Goal: Task Accomplishment & Management: Complete application form

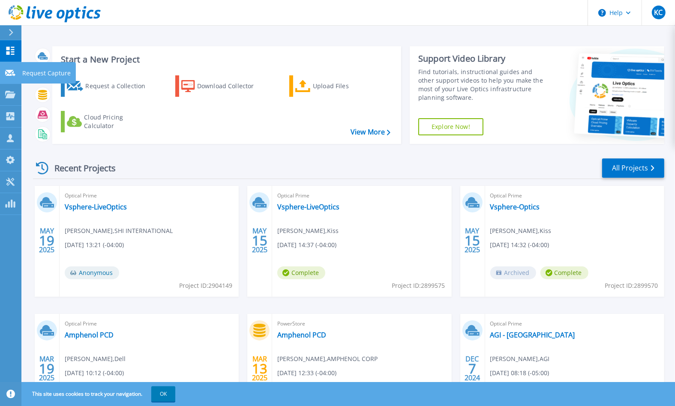
click at [11, 71] on icon at bounding box center [10, 73] width 10 height 6
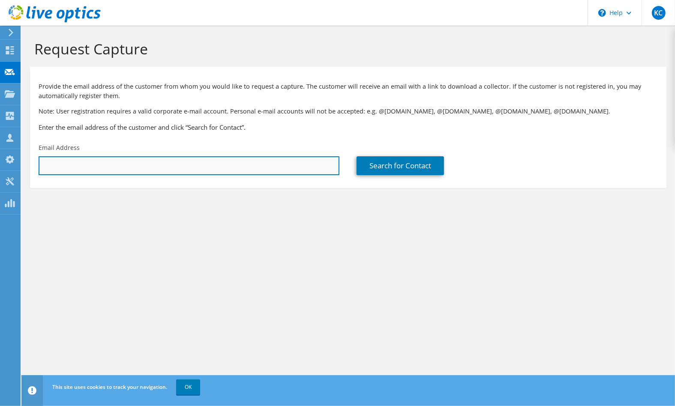
click at [135, 165] on input "text" at bounding box center [189, 165] width 301 height 19
drag, startPoint x: 60, startPoint y: 166, endPoint x: 39, endPoint y: 165, distance: 21.5
click at [39, 165] on input "aaron" at bounding box center [189, 165] width 301 height 19
paste input "reyes@amphenolpcd.com"
type input "areyes@amphenolpcd.com"
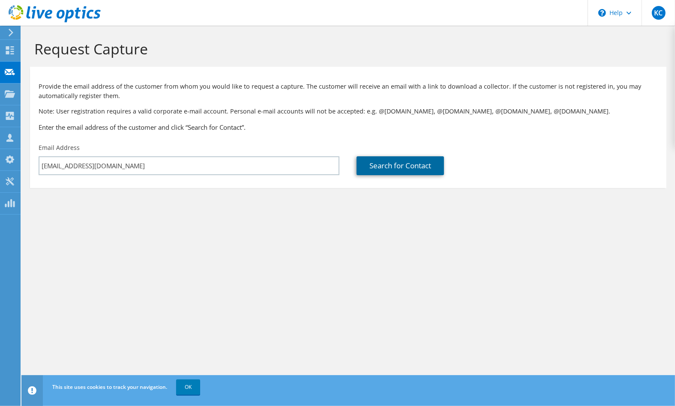
click at [376, 170] on link "Search for Contact" at bounding box center [399, 165] width 87 height 19
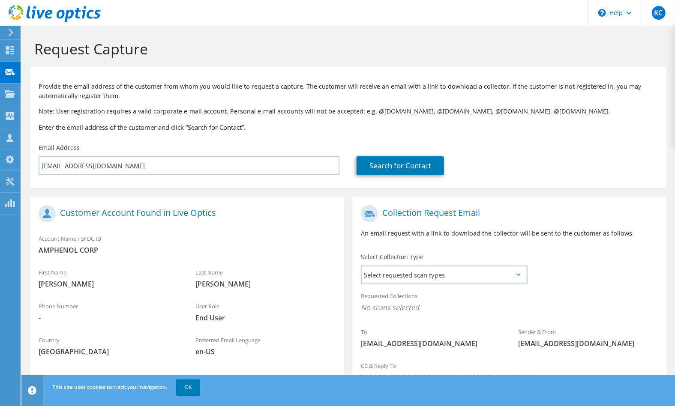
click at [527, 132] on div "Provide the email address of the customer from whom you would like to request a…" at bounding box center [348, 105] width 636 height 68
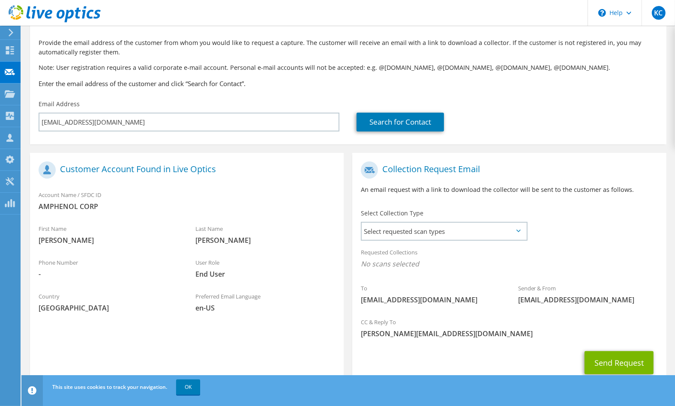
scroll to position [72, 0]
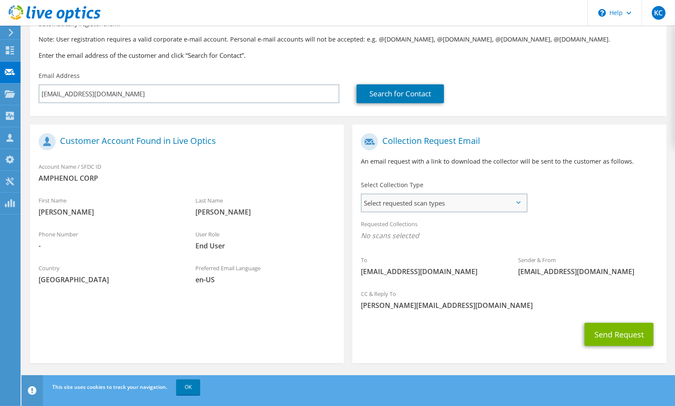
click at [520, 206] on span "Select requested scan types" at bounding box center [444, 203] width 164 height 17
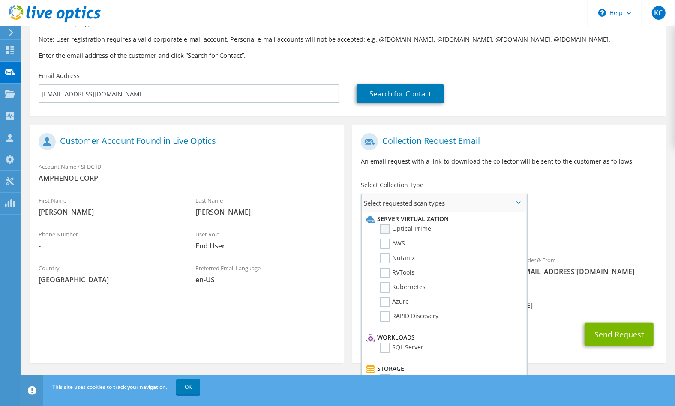
click at [386, 230] on label "Optical Prime" at bounding box center [405, 229] width 51 height 10
click at [0, 0] on input "Optical Prime" at bounding box center [0, 0] width 0 height 0
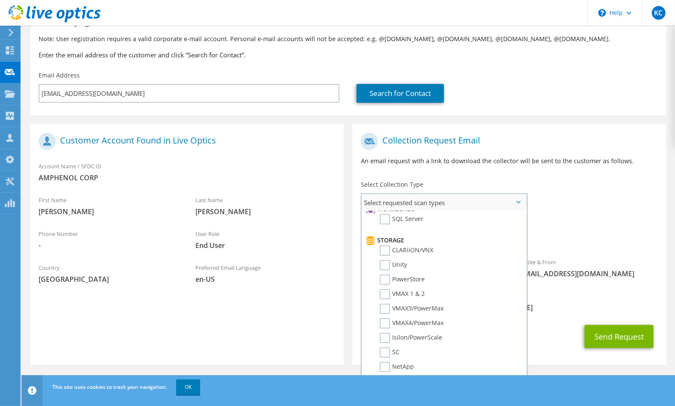
scroll to position [129, 0]
click at [386, 278] on label "PowerStore" at bounding box center [402, 279] width 45 height 10
click at [0, 0] on input "PowerStore" at bounding box center [0, 0] width 0 height 0
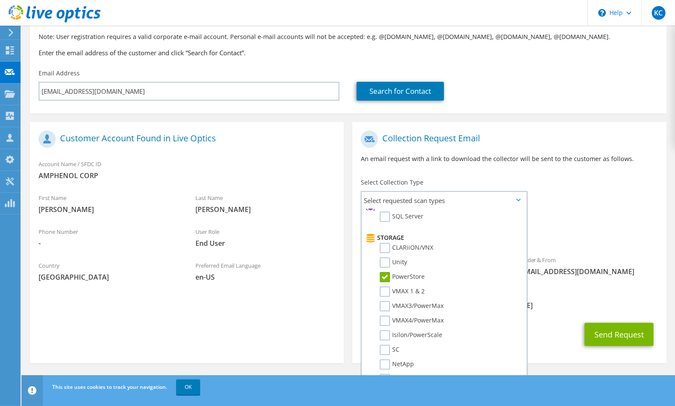
scroll to position [75, 0]
click at [562, 221] on div "Requested Collections No scans selected Optical Prime PowerStore" at bounding box center [509, 230] width 314 height 34
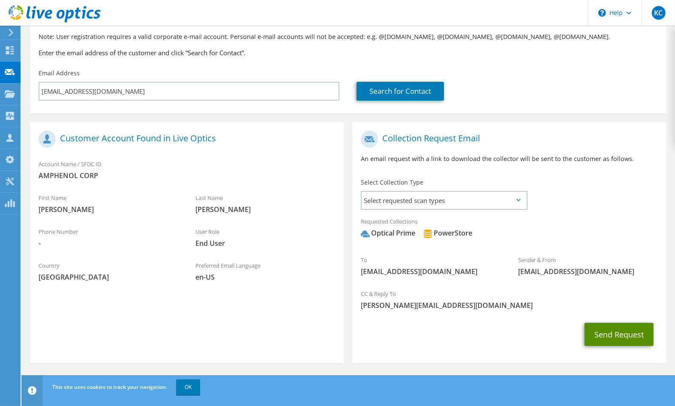
click at [617, 333] on button "Send Request" at bounding box center [618, 334] width 69 height 23
